Goal: Communication & Community: Ask a question

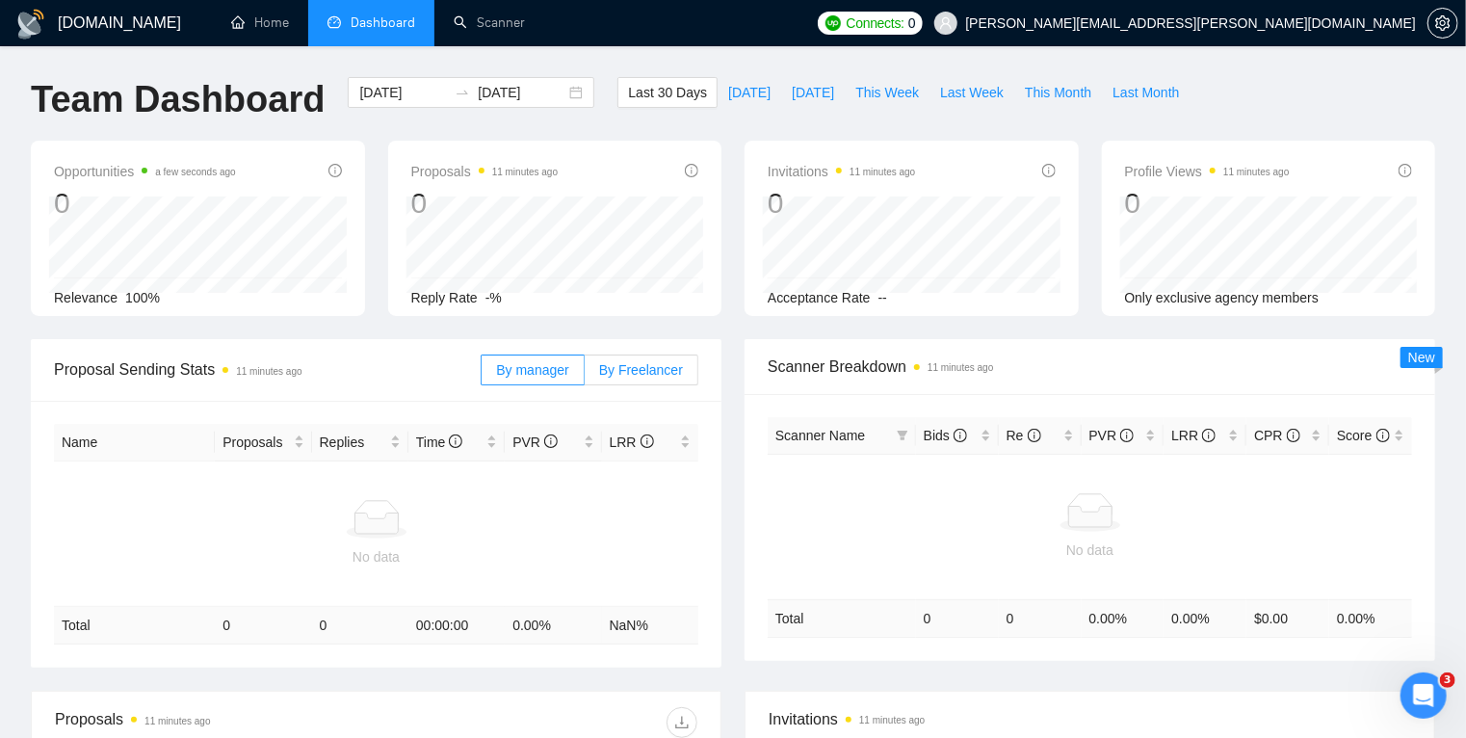
click at [649, 379] on label "By Freelancer" at bounding box center [641, 369] width 114 height 31
click at [584, 375] on input "By Freelancer" at bounding box center [584, 375] width 0 height 0
click at [537, 362] on span "By manager" at bounding box center [532, 369] width 72 height 15
click at [481, 375] on input "By manager" at bounding box center [481, 375] width 0 height 0
click at [728, 98] on span "[DATE]" at bounding box center [749, 92] width 42 height 21
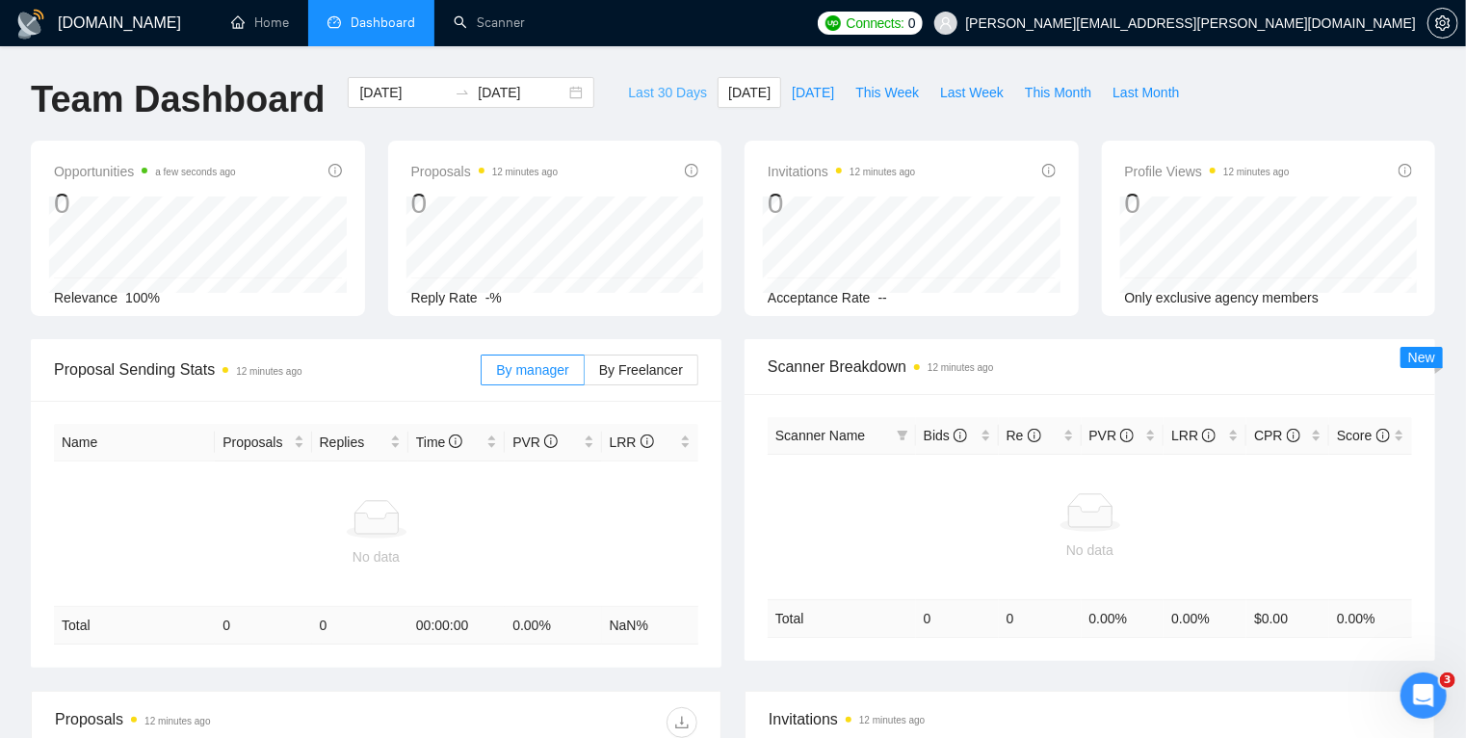
click at [658, 94] on span "Last 30 Days" at bounding box center [667, 92] width 79 height 21
type input "[DATE]"
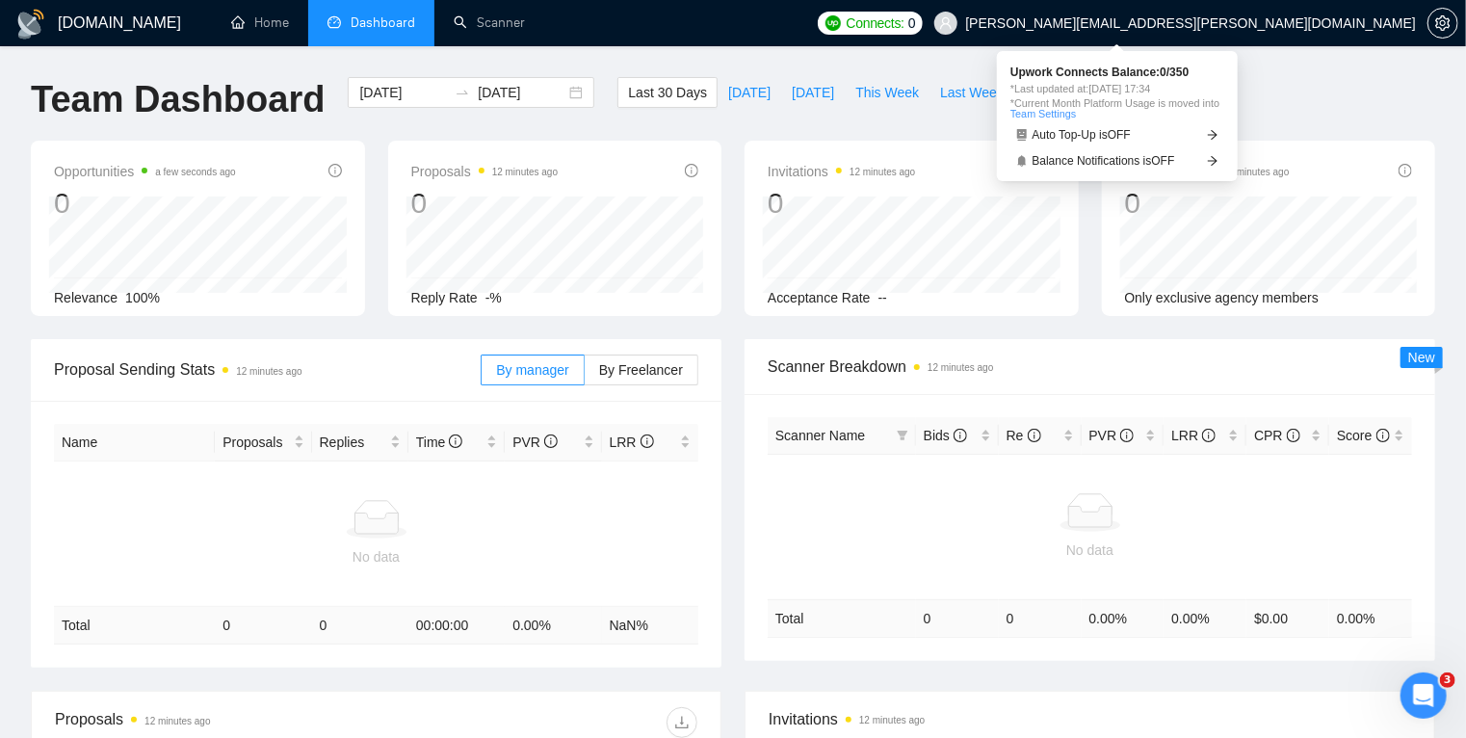
click at [904, 24] on span "Connects:" at bounding box center [875, 23] width 58 height 21
click at [904, 25] on span "Connects:" at bounding box center [875, 23] width 58 height 21
click at [916, 19] on span "0" at bounding box center [912, 23] width 8 height 21
click at [904, 27] on span "Connects:" at bounding box center [875, 23] width 58 height 21
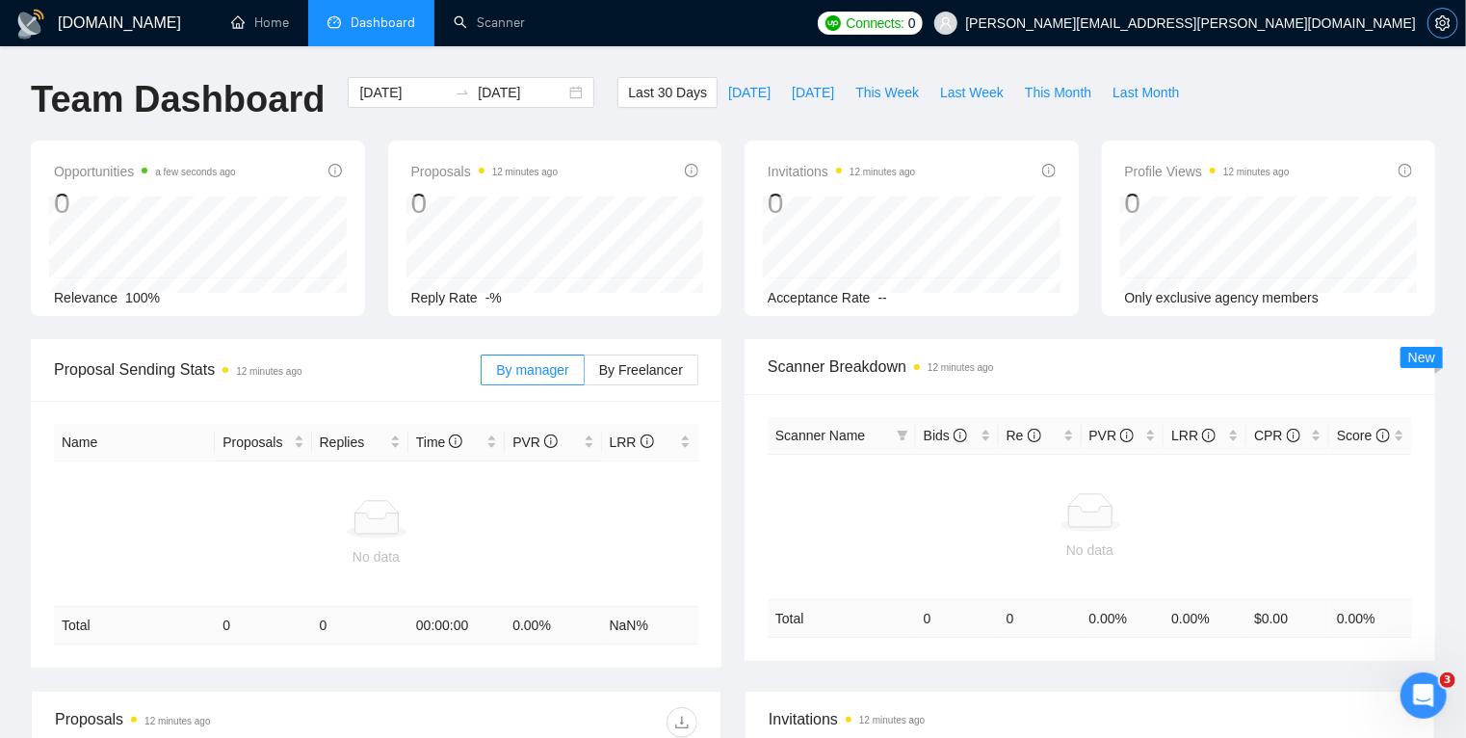
click at [1448, 22] on icon "setting" at bounding box center [1442, 22] width 14 height 15
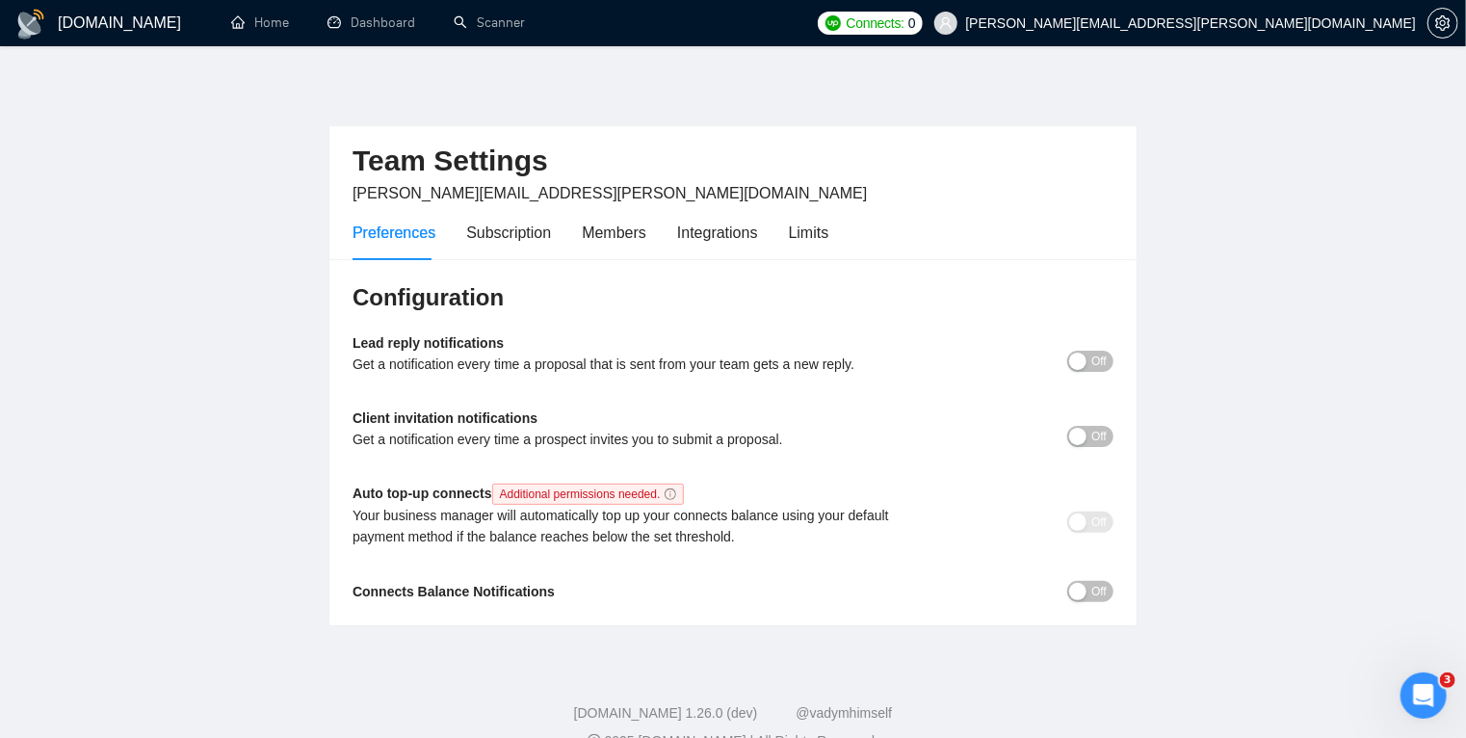
click at [740, 493] on div "Auto top-up connects Additional permissions needed. Your business manager will …" at bounding box center [637, 521] width 571 height 78
click at [597, 235] on div "Members" at bounding box center [614, 233] width 65 height 24
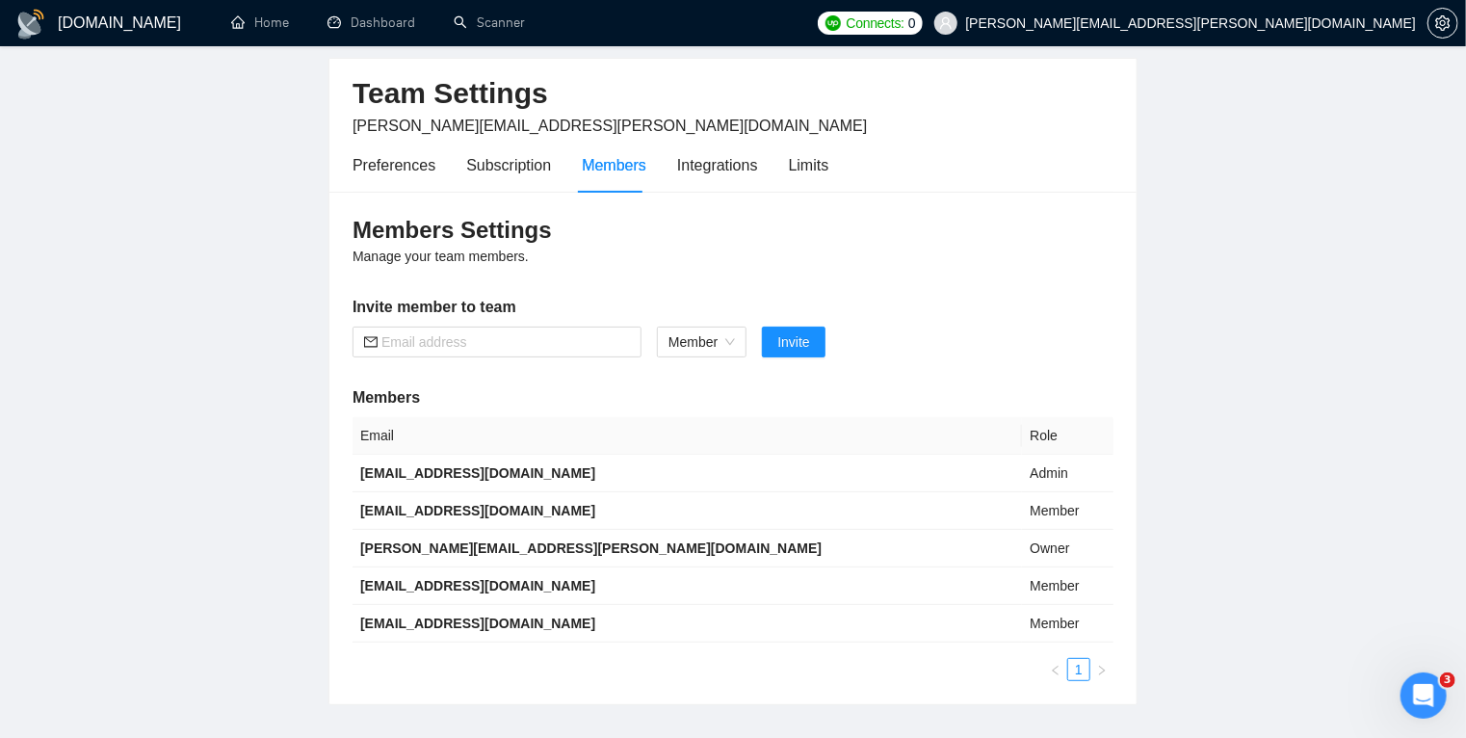
scroll to position [66, 0]
click at [625, 543] on td "[PERSON_NAME][EMAIL_ADDRESS][PERSON_NAME][DOMAIN_NAME]" at bounding box center [686, 550] width 669 height 38
click at [405, 158] on div "Preferences" at bounding box center [393, 166] width 83 height 24
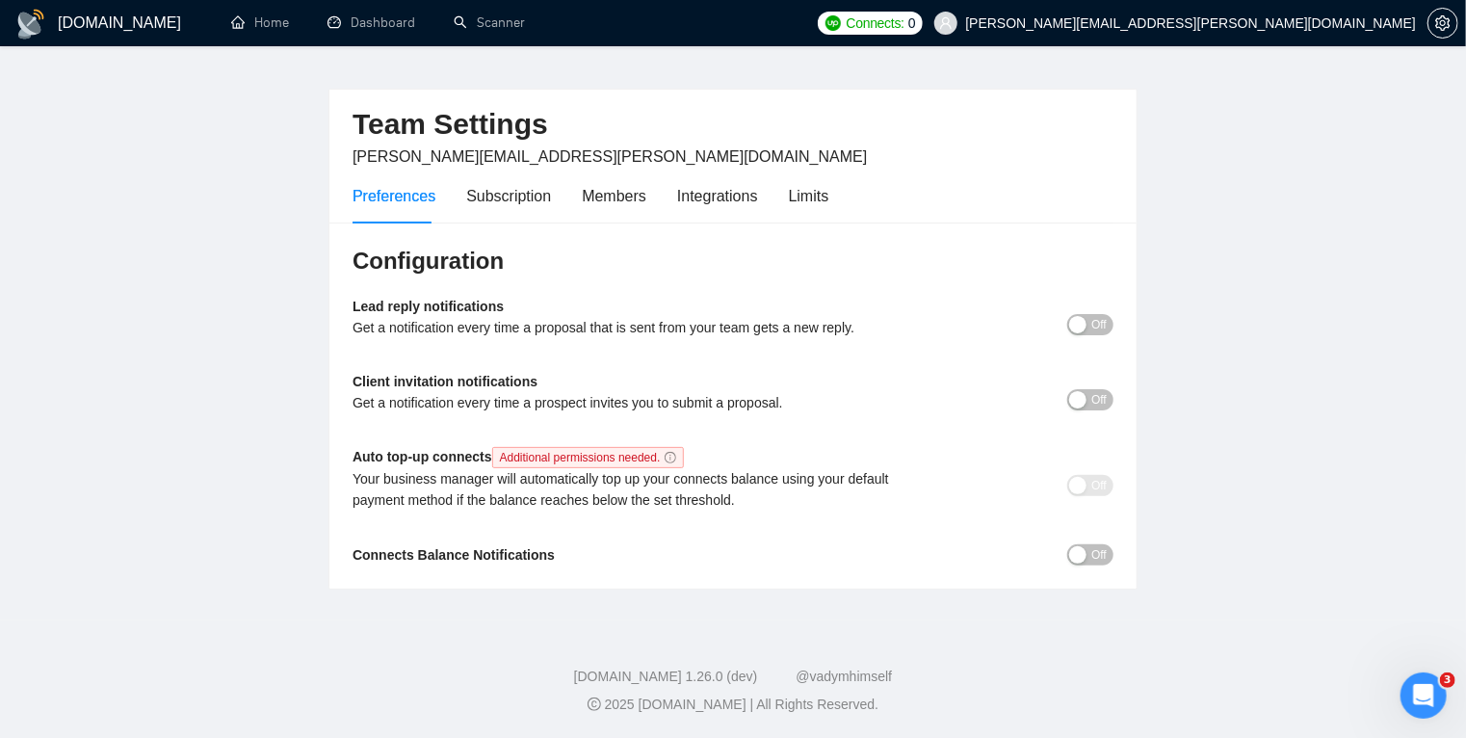
scroll to position [38, 0]
click at [221, 467] on main "Team Settings todd.hogan@geeksforgrowth.com Preferences Subscription Members In…" at bounding box center [733, 314] width 1404 height 549
click at [610, 196] on div "Members" at bounding box center [614, 196] width 65 height 24
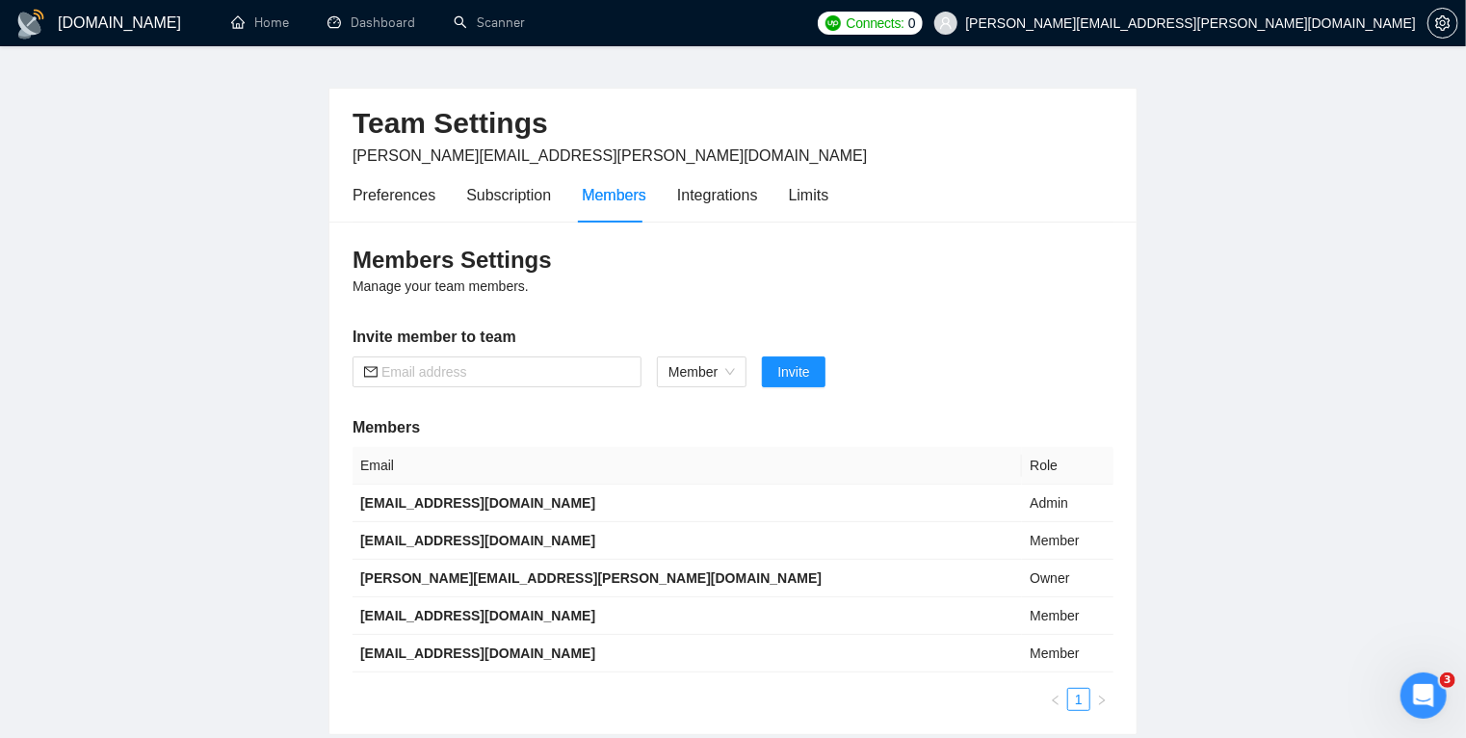
click at [390, 465] on th "Email" at bounding box center [686, 466] width 669 height 38
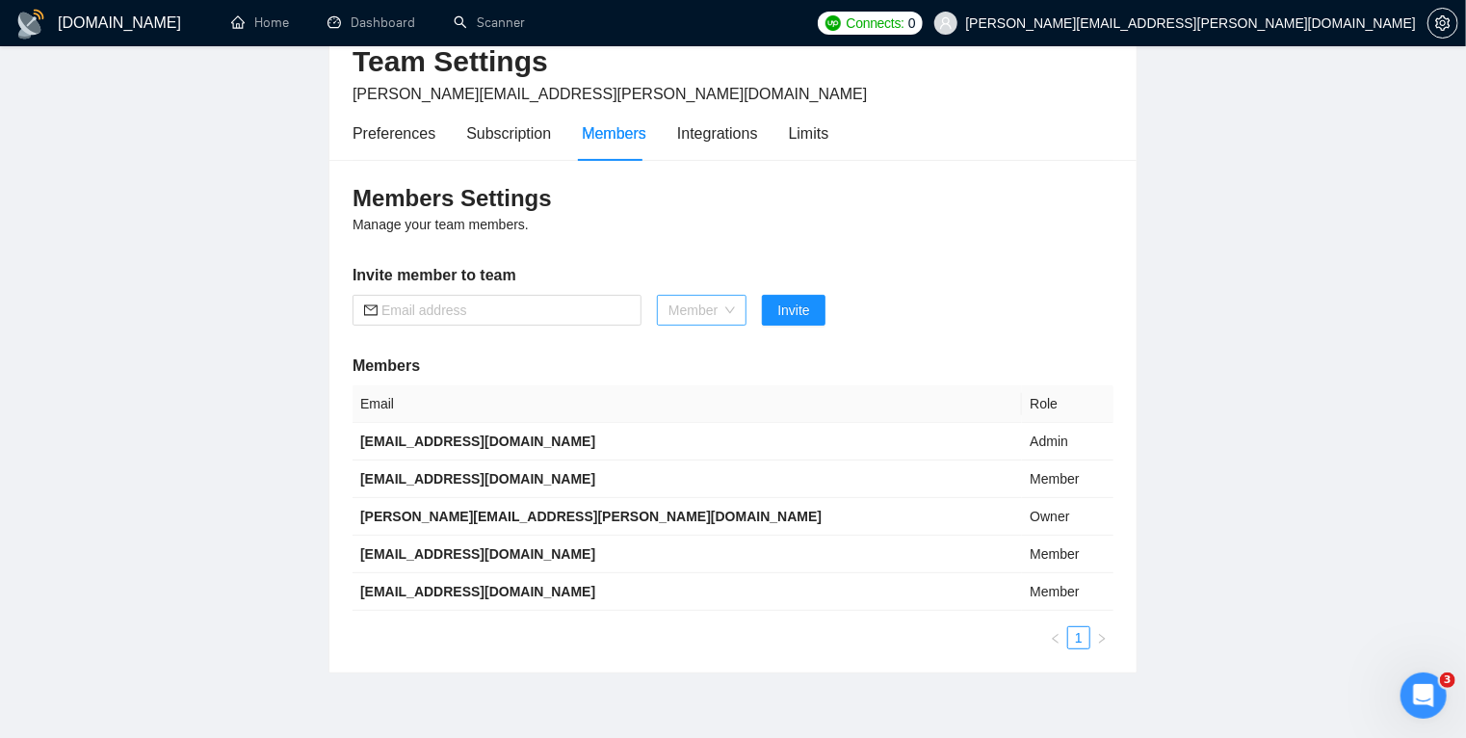
click at [716, 308] on span "Member" at bounding box center [701, 310] width 66 height 29
click at [978, 177] on div "Members Settings Manage your team members. Invite member to team Member Invite …" at bounding box center [732, 416] width 807 height 512
click at [1022, 524] on td "Owner" at bounding box center [1067, 517] width 91 height 38
click at [707, 124] on div "Integrations" at bounding box center [717, 133] width 81 height 24
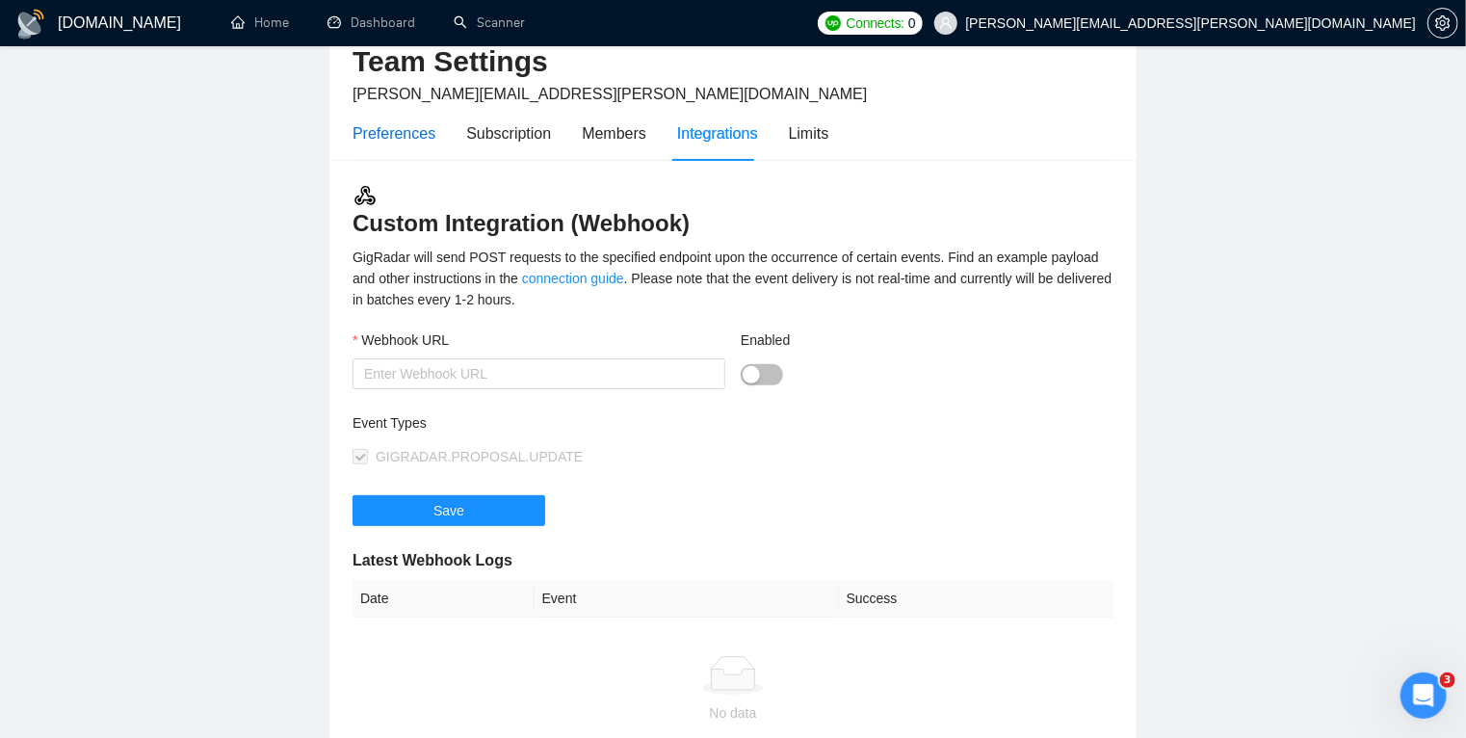
click at [408, 133] on div "Preferences" at bounding box center [393, 133] width 83 height 24
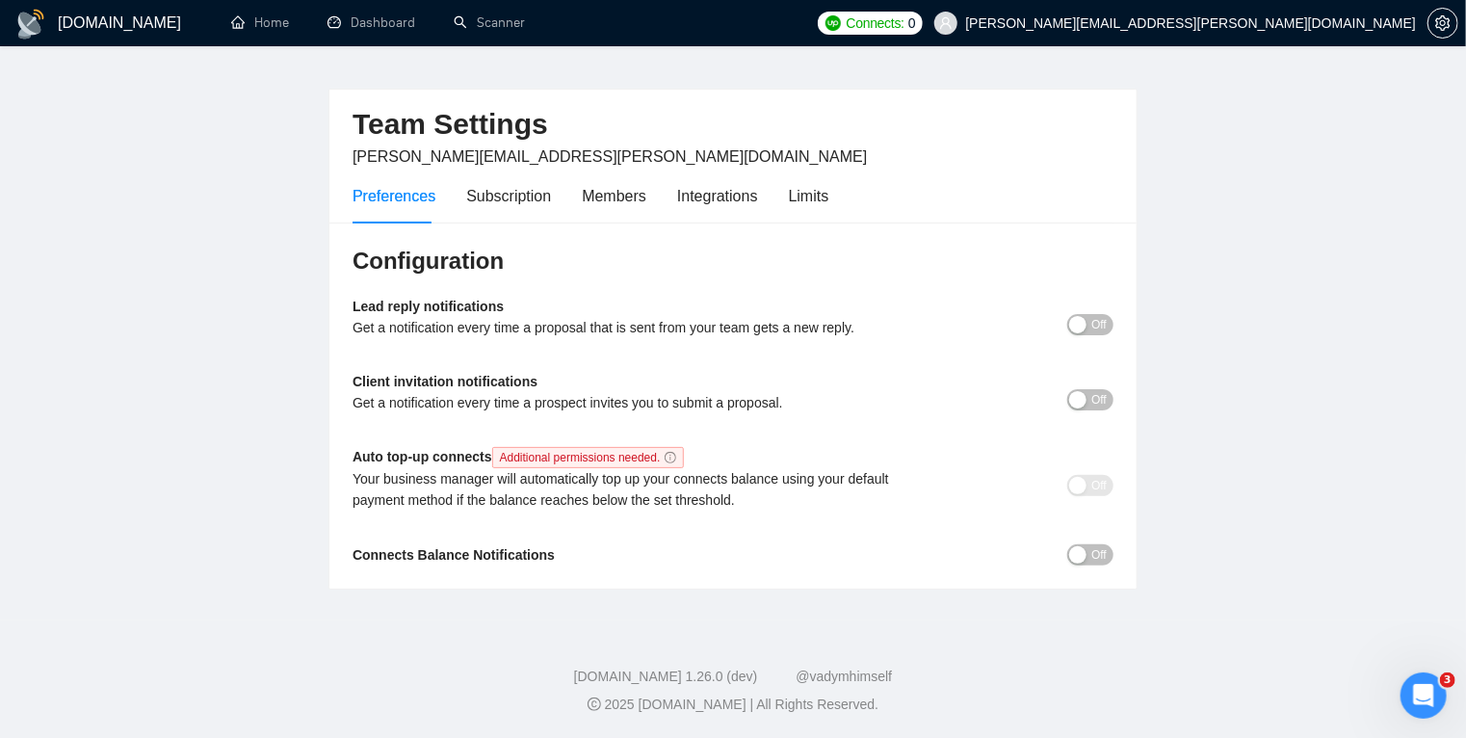
scroll to position [38, 0]
click at [525, 193] on div "Subscription" at bounding box center [508, 196] width 85 height 24
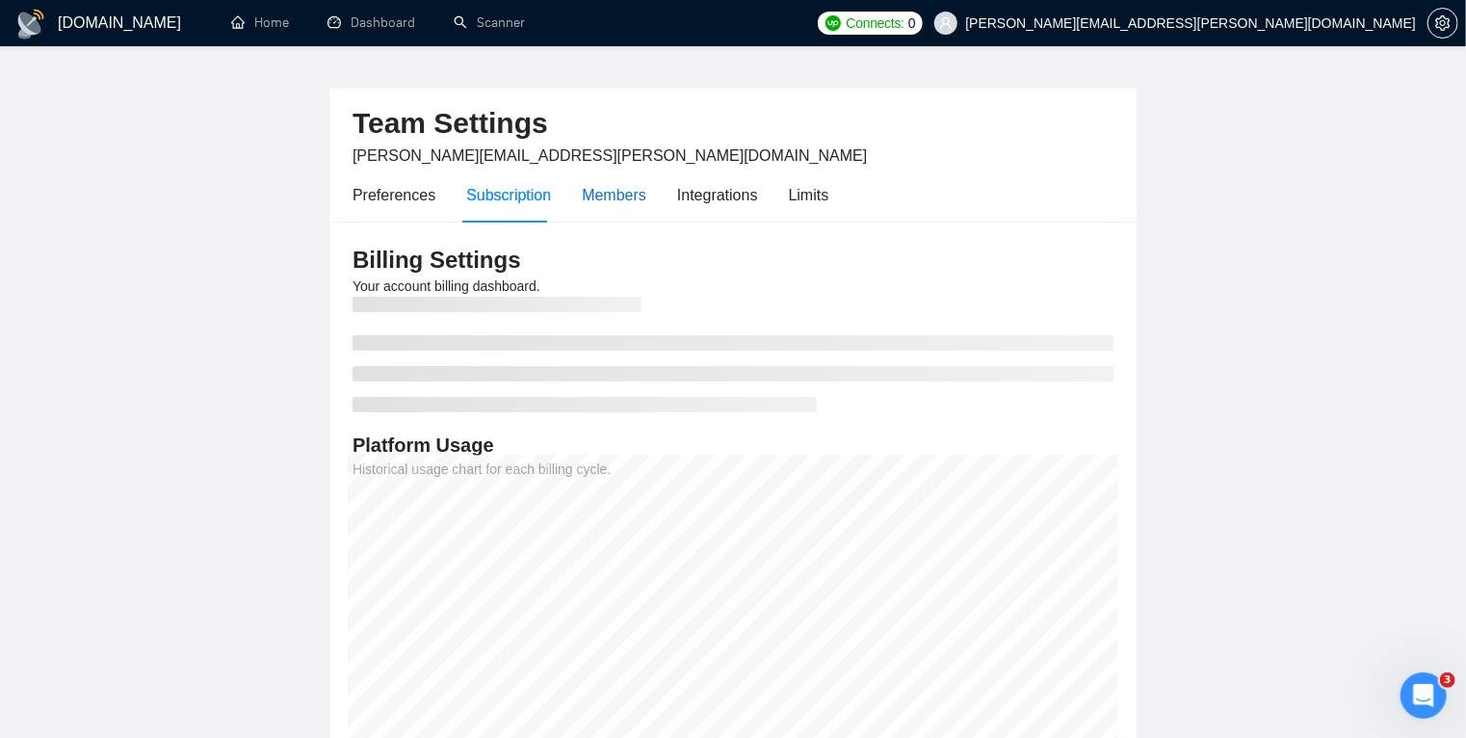
click at [629, 191] on div "Members" at bounding box center [614, 195] width 65 height 24
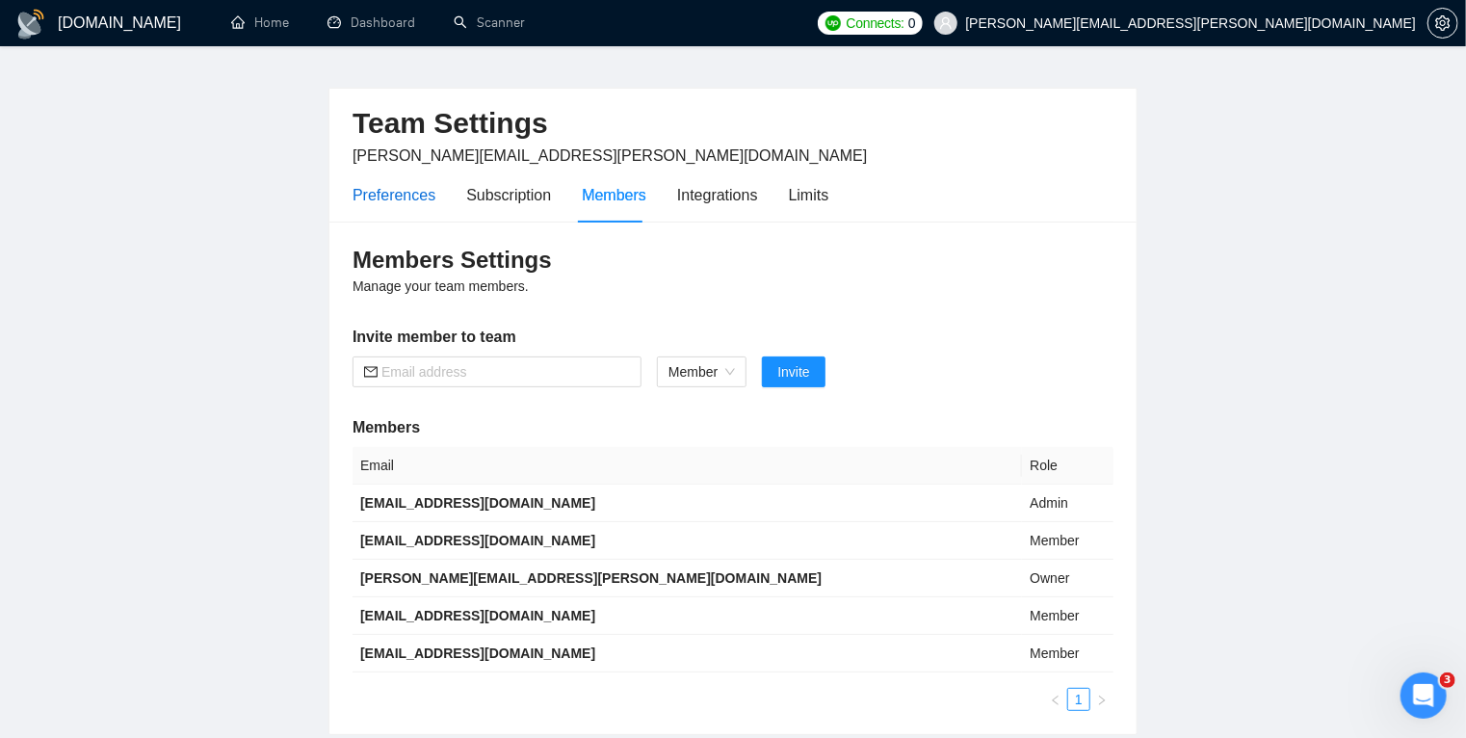
click at [411, 196] on div "Preferences" at bounding box center [393, 195] width 83 height 24
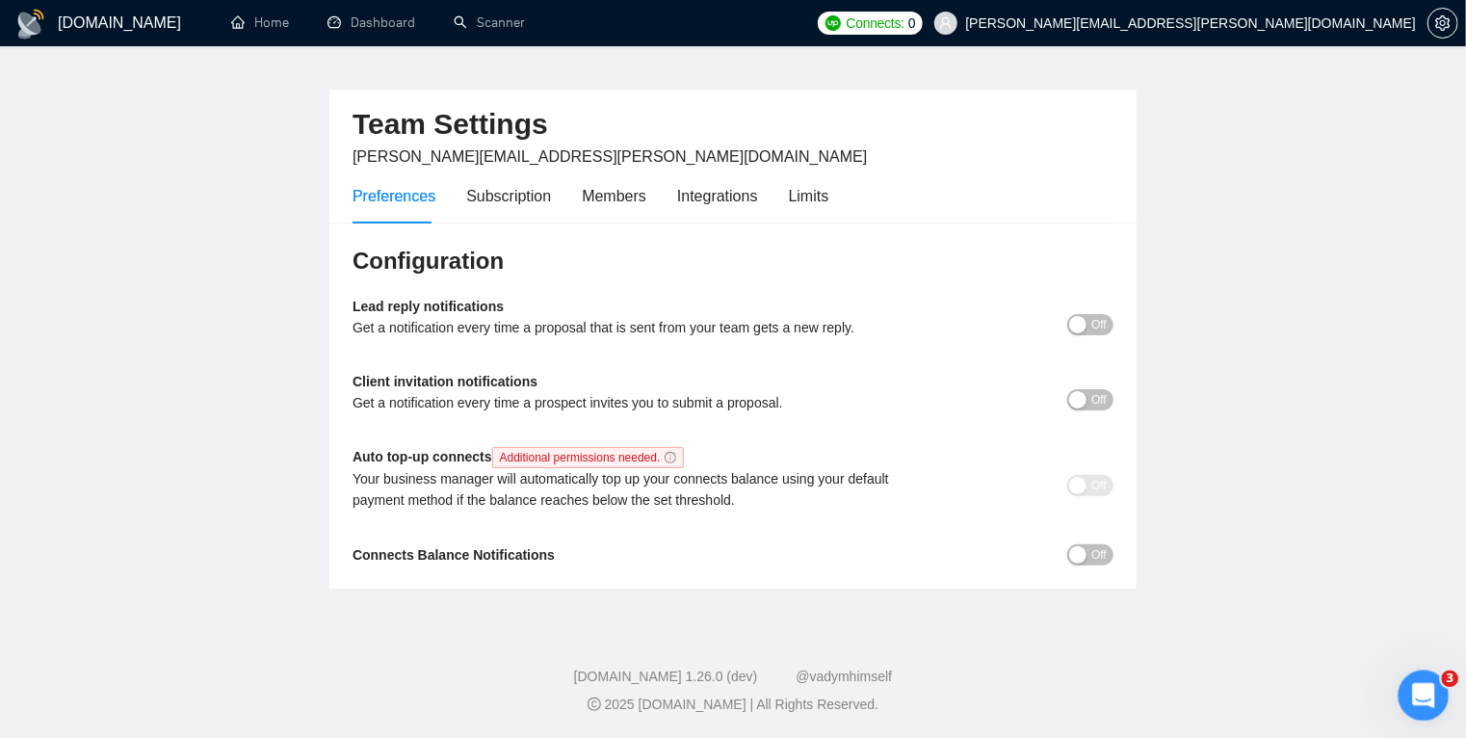
click at [1414, 681] on icon "Open Intercom Messenger" at bounding box center [1421, 693] width 32 height 32
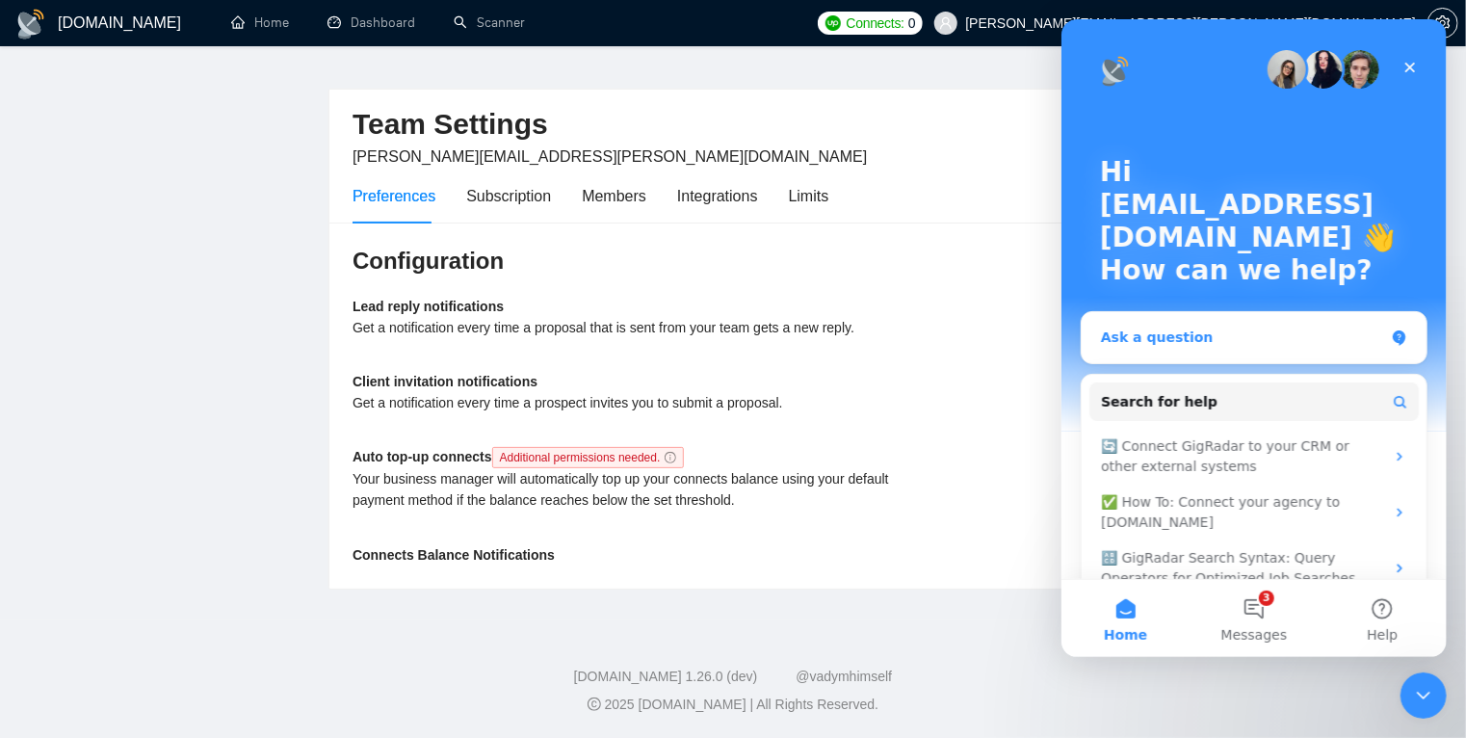
click at [1188, 337] on div "Ask a question" at bounding box center [1241, 337] width 283 height 20
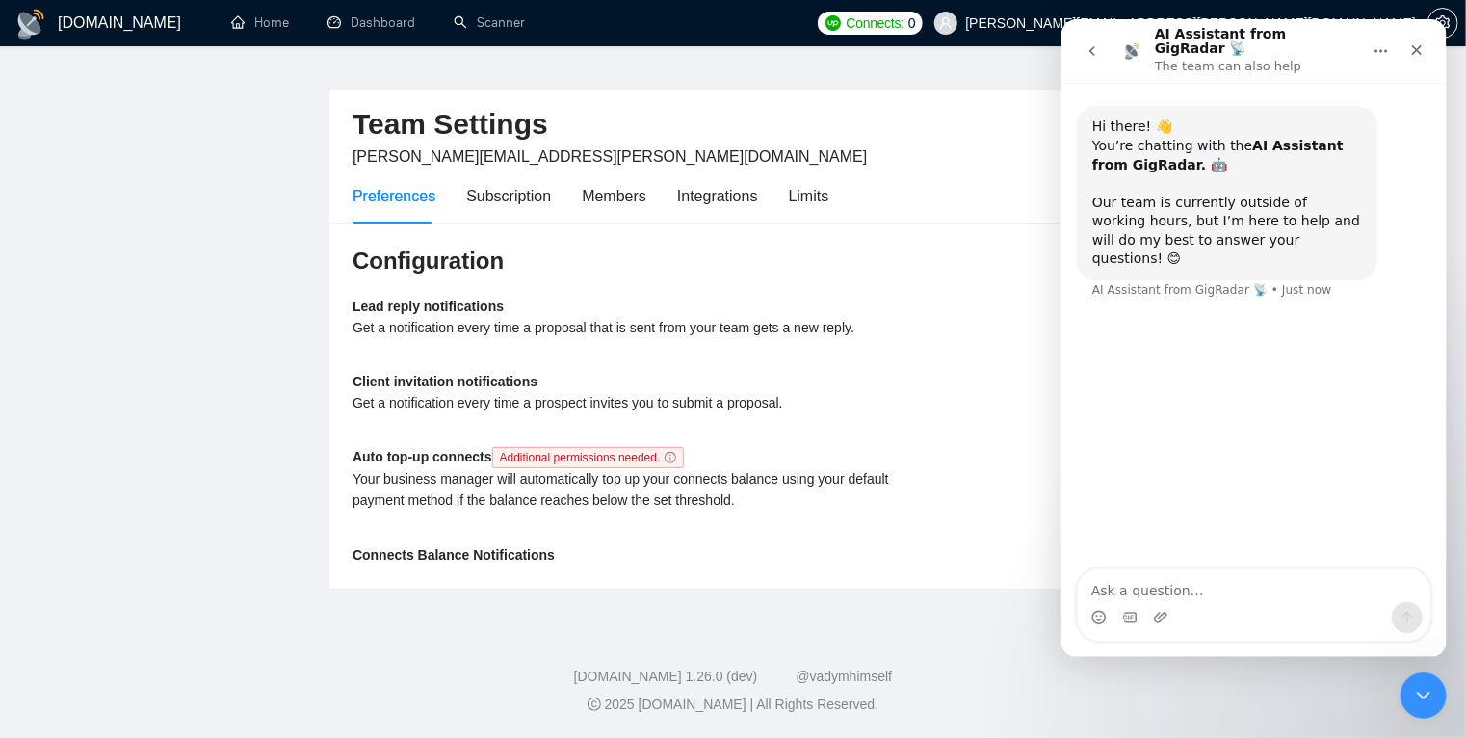
click at [1153, 593] on textarea "Ask a question…" at bounding box center [1253, 585] width 352 height 33
type textarea "m"
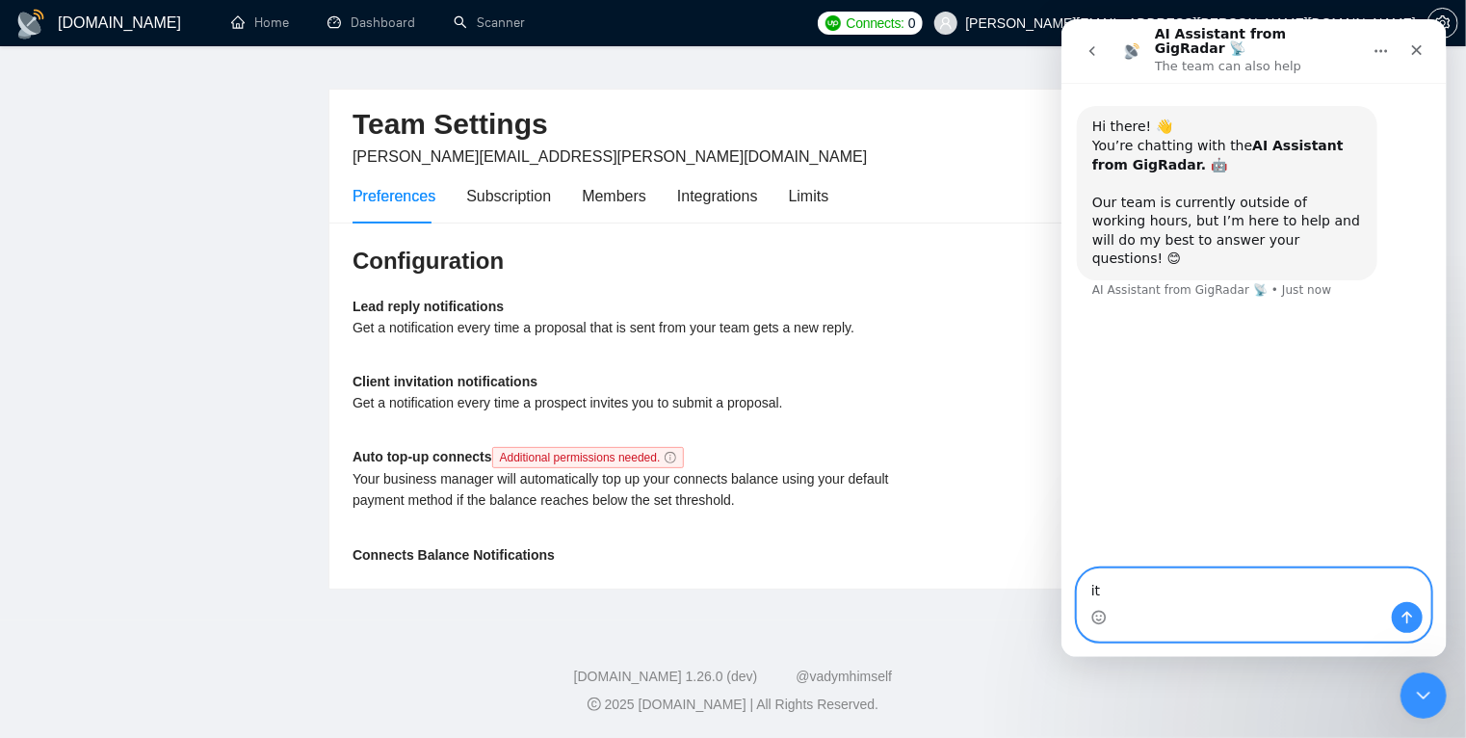
type textarea "i"
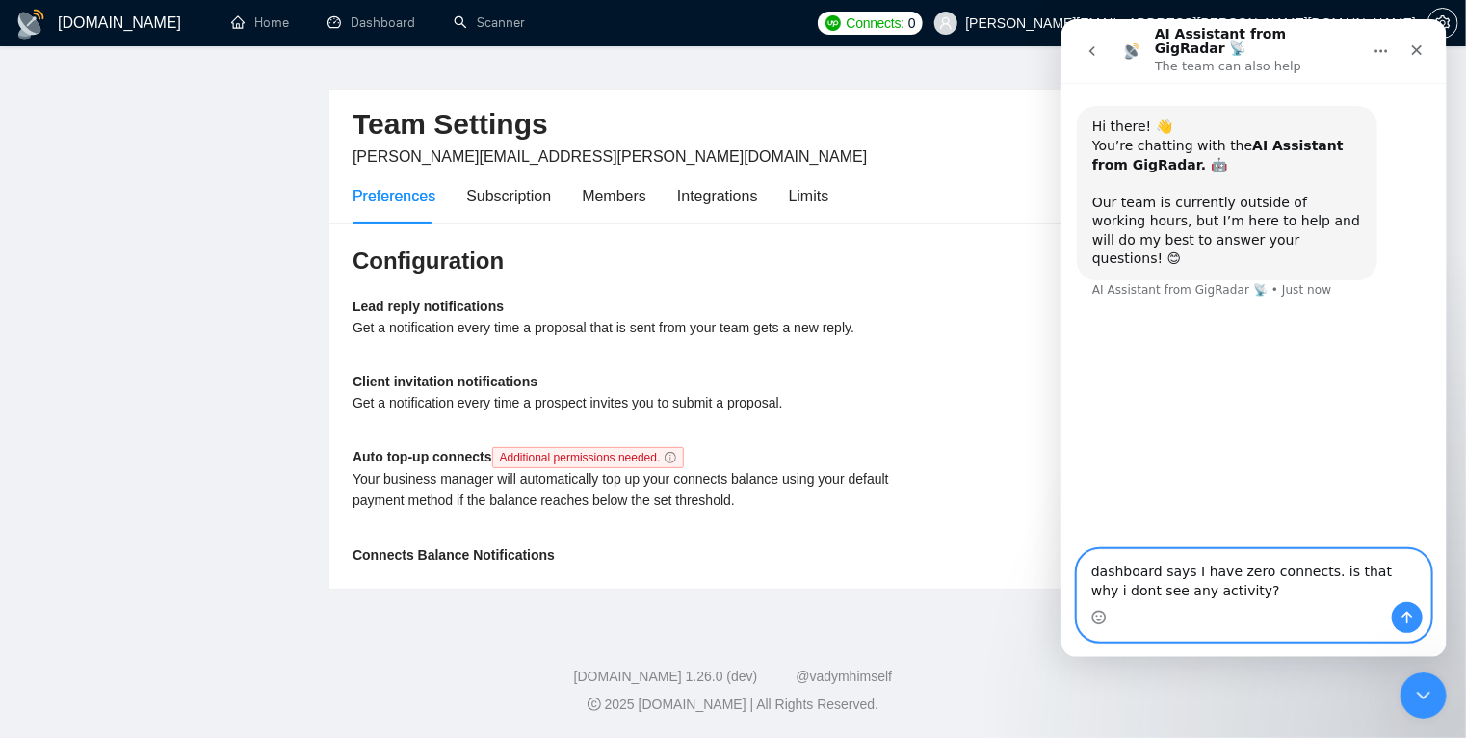
click at [1256, 573] on textarea "dashboard says I have zero connects. is that why i dont see any activity?" at bounding box center [1253, 576] width 352 height 52
type textarea "dashboard says I have 0/350 Upwork connects. is that why i dont see any activit…"
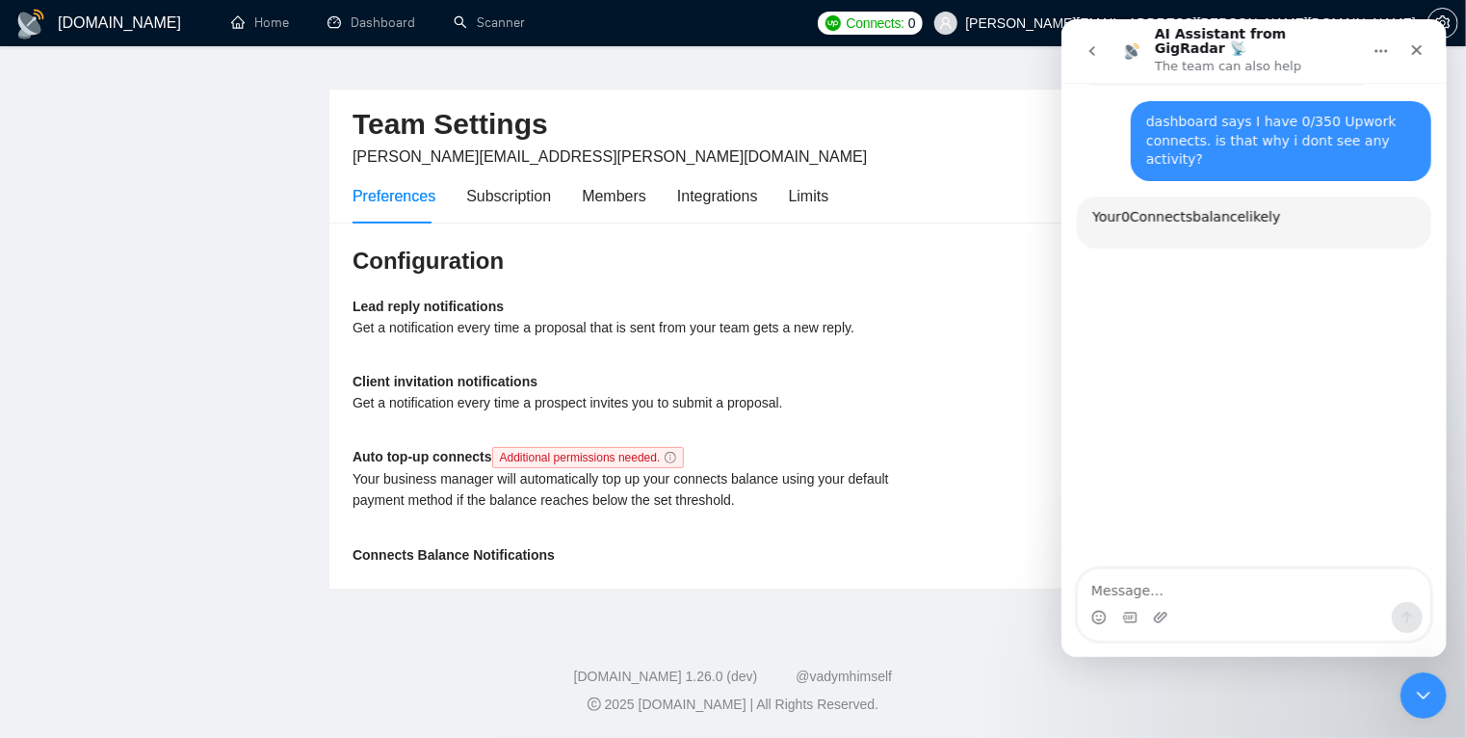
scroll to position [198, 0]
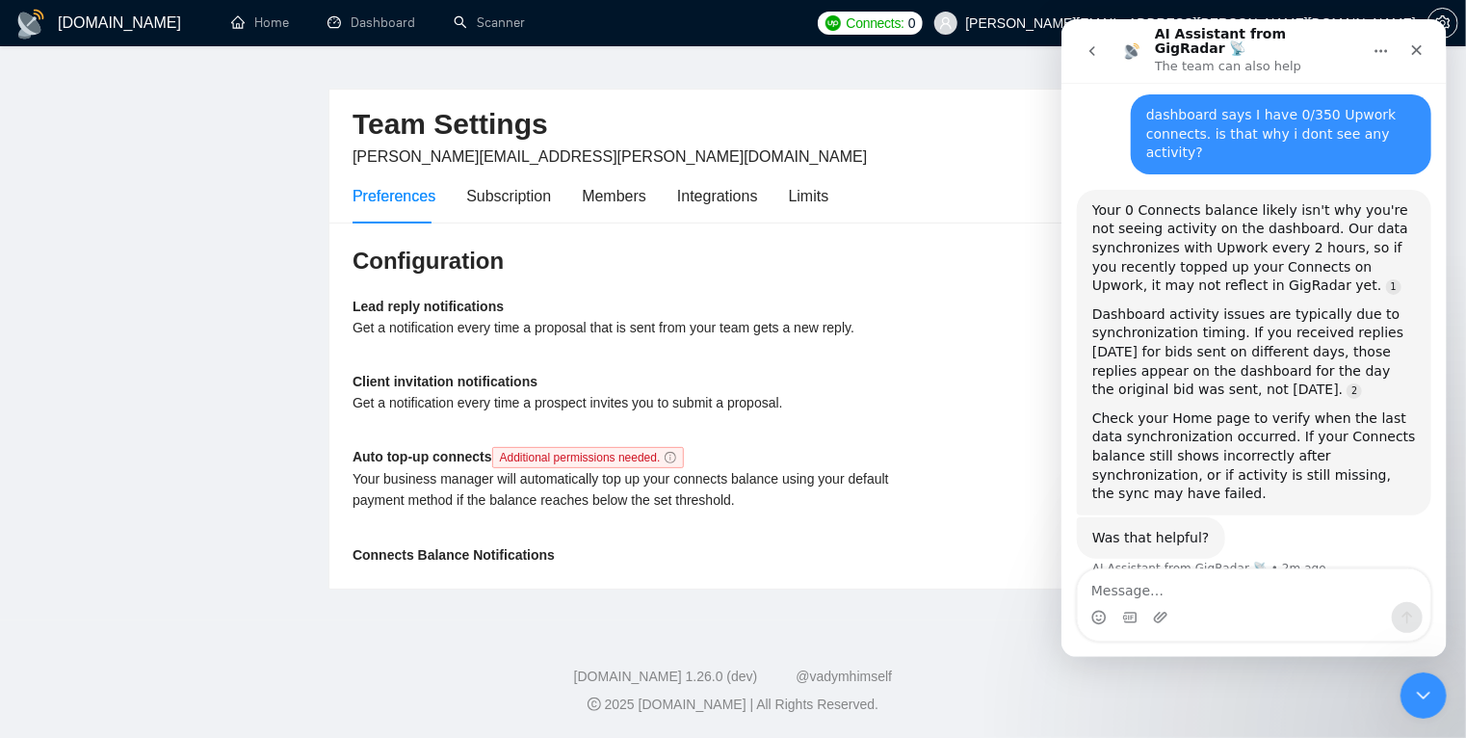
click at [1103, 593] on textarea "Message…" at bounding box center [1253, 585] width 352 height 33
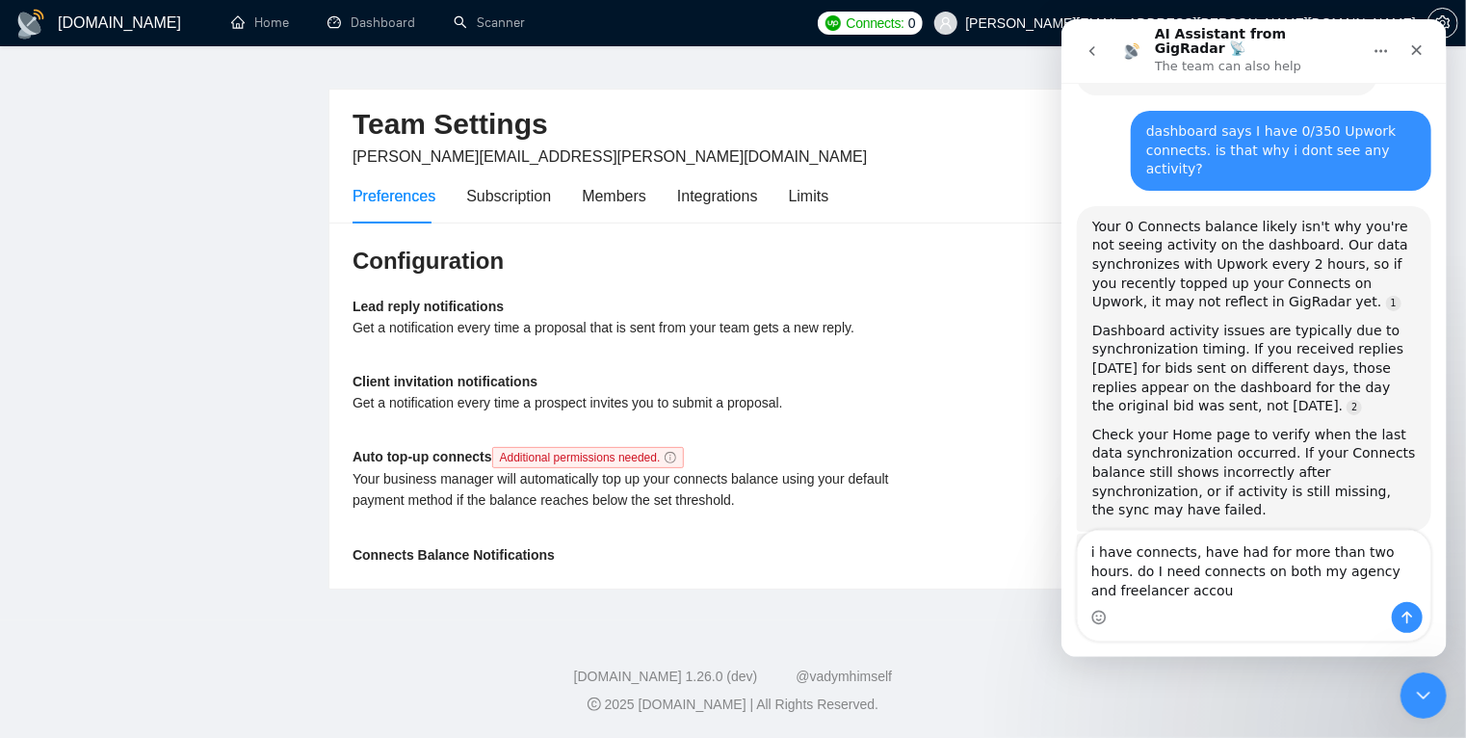
scroll to position [201, 0]
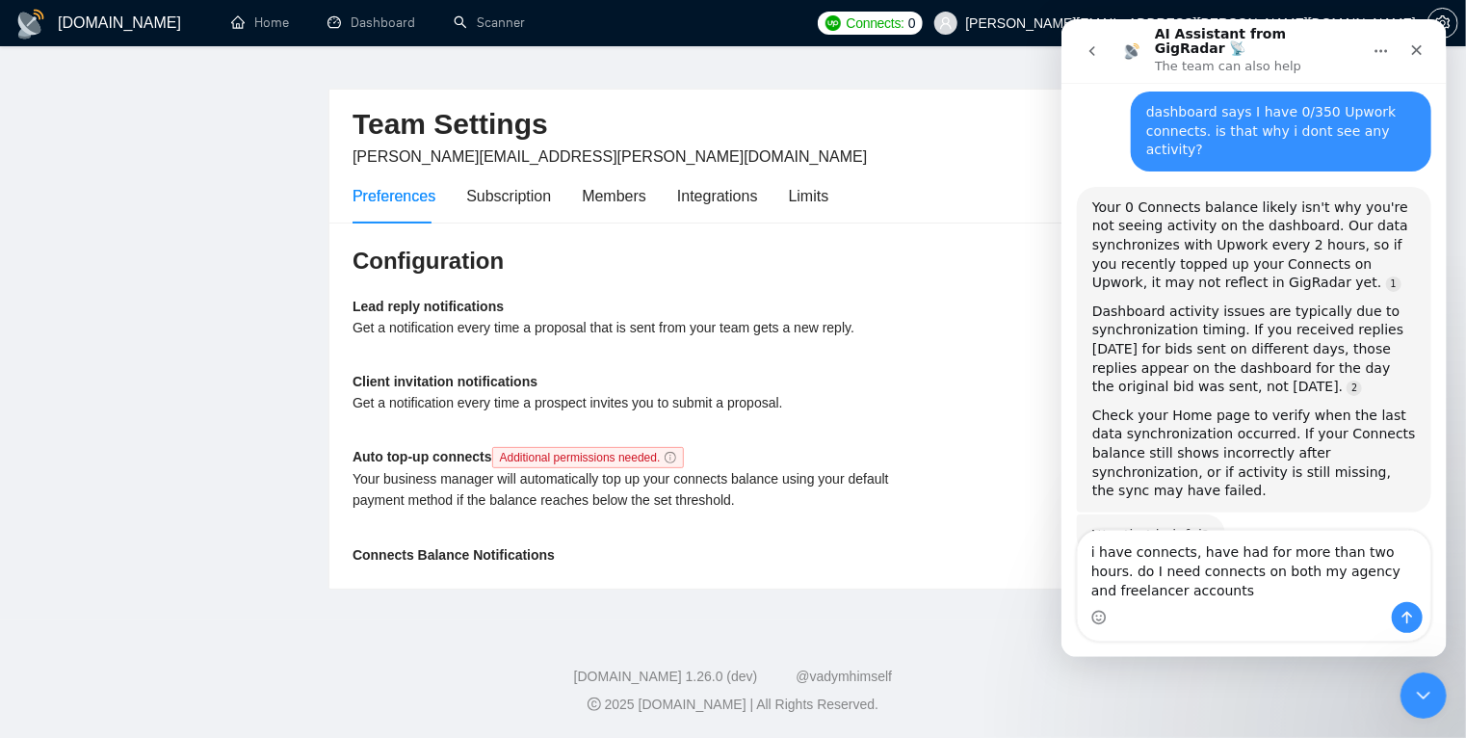
type textarea "i have connects, have had for more than two hours. do I need connects on both m…"
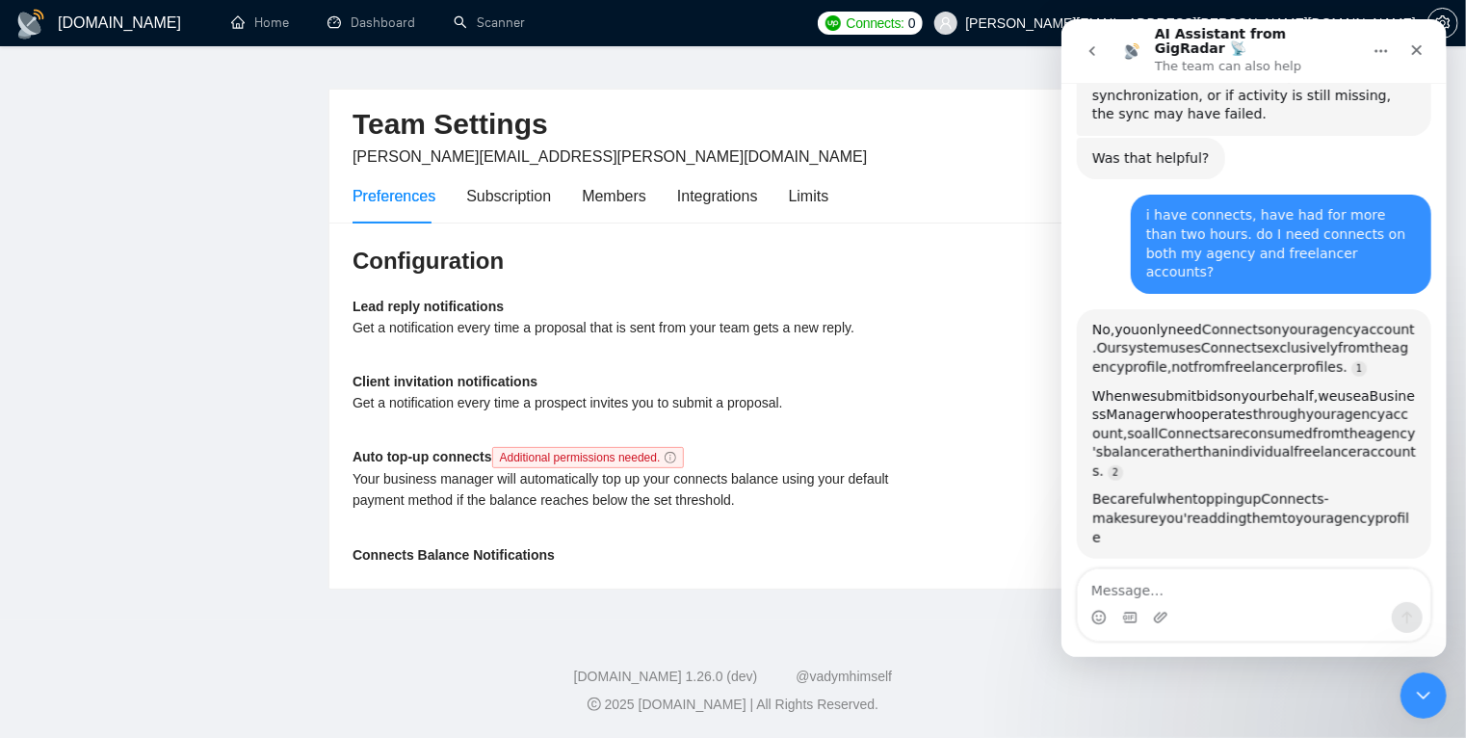
scroll to position [569, 0]
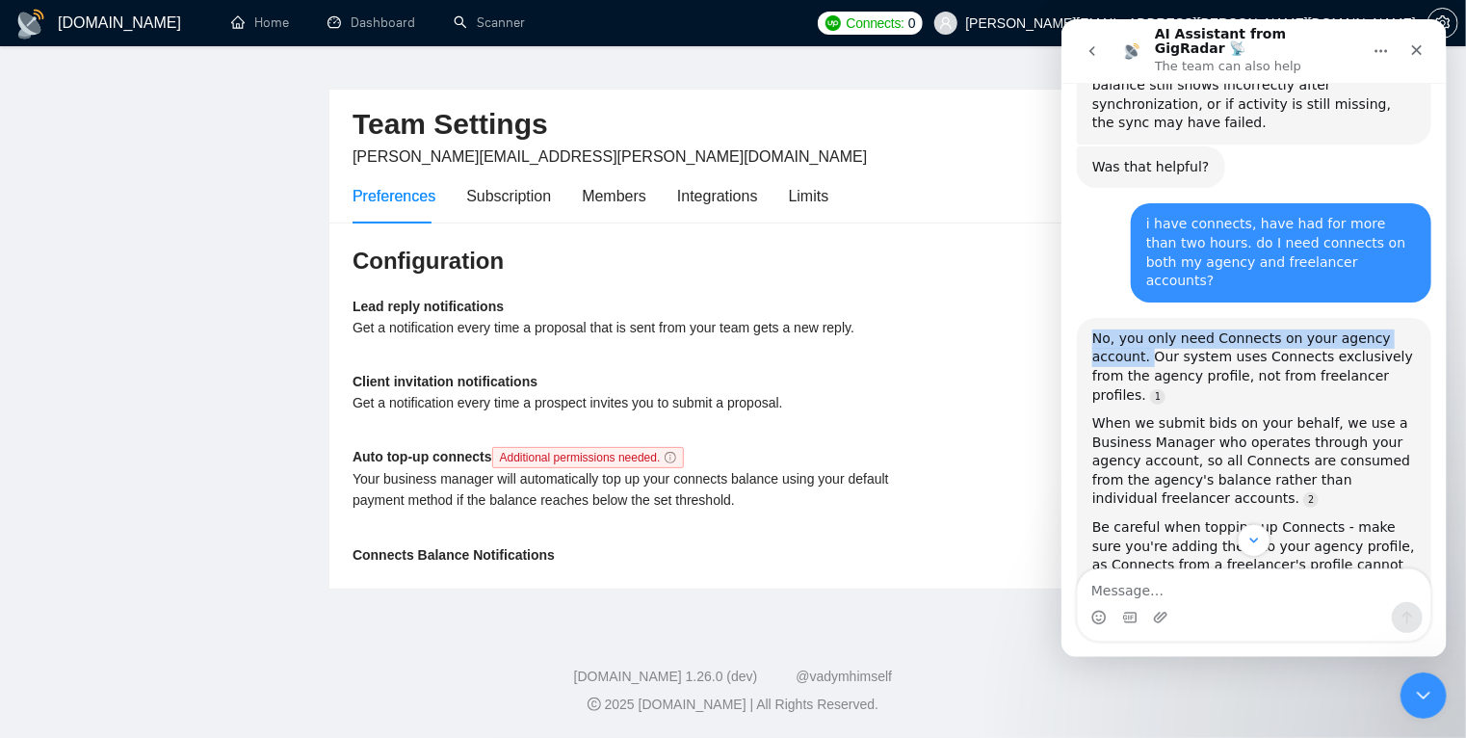
drag, startPoint x: 1144, startPoint y: 271, endPoint x: 1066, endPoint y: 245, distance: 82.2
click at [1066, 245] on div "Hi there! 👋 You’re chatting with the AI Assistant from GigRadar. 🤖 Our team is …" at bounding box center [1252, 101] width 385 height 1181
copy div "No, you only need Connects on your agency account."
